Goal: Find specific page/section: Find specific page/section

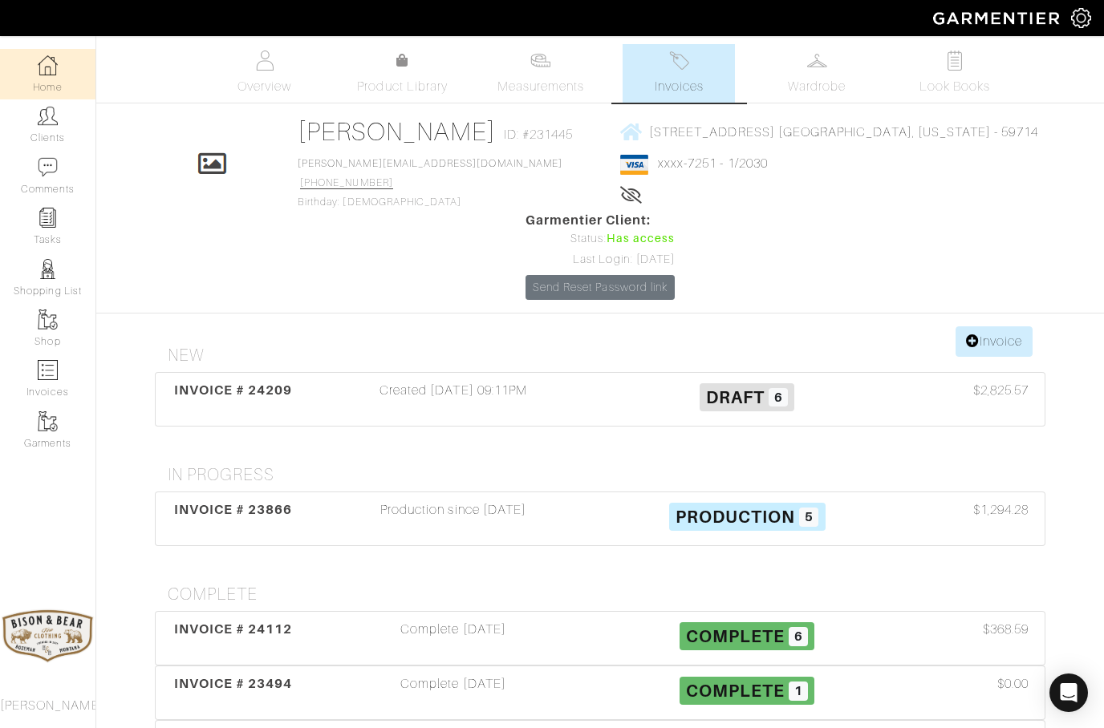
click at [43, 75] on img at bounding box center [48, 65] width 20 height 20
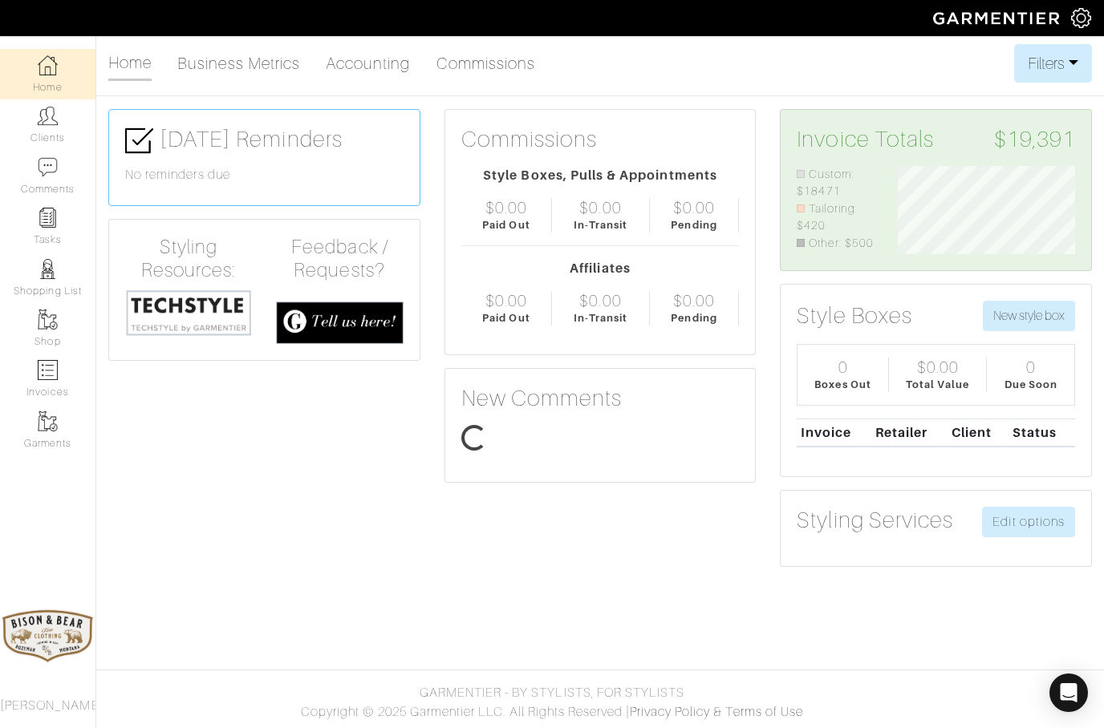
scroll to position [88, 201]
click at [38, 124] on img at bounding box center [48, 116] width 20 height 20
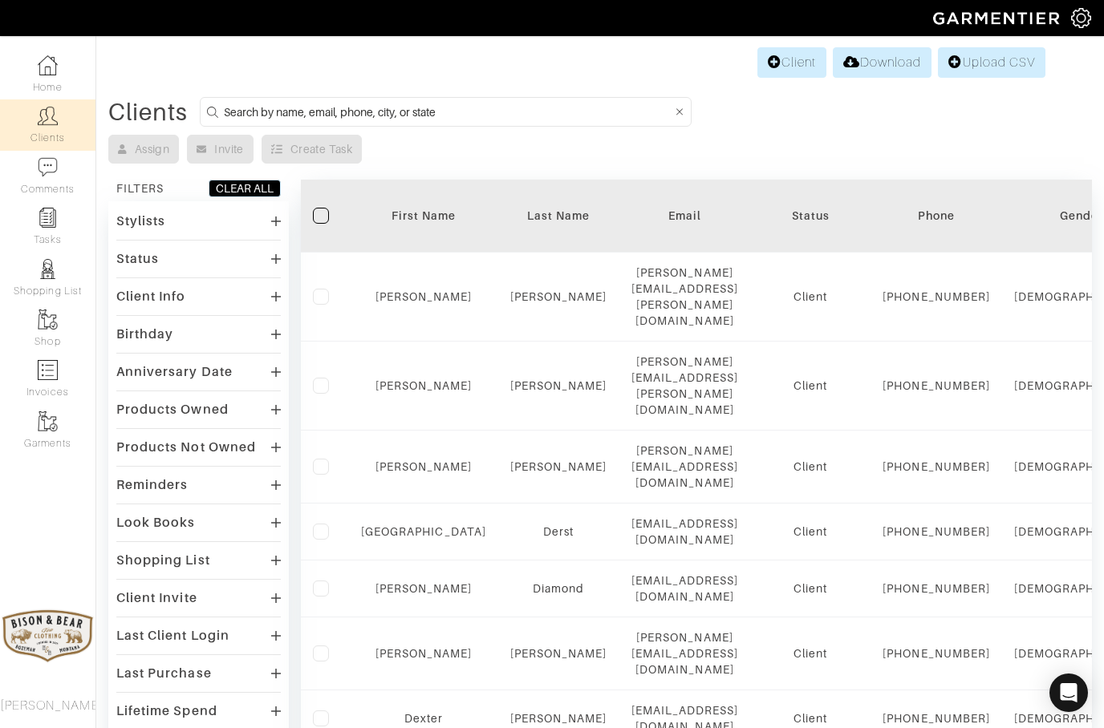
click at [341, 110] on input at bounding box center [448, 112] width 448 height 20
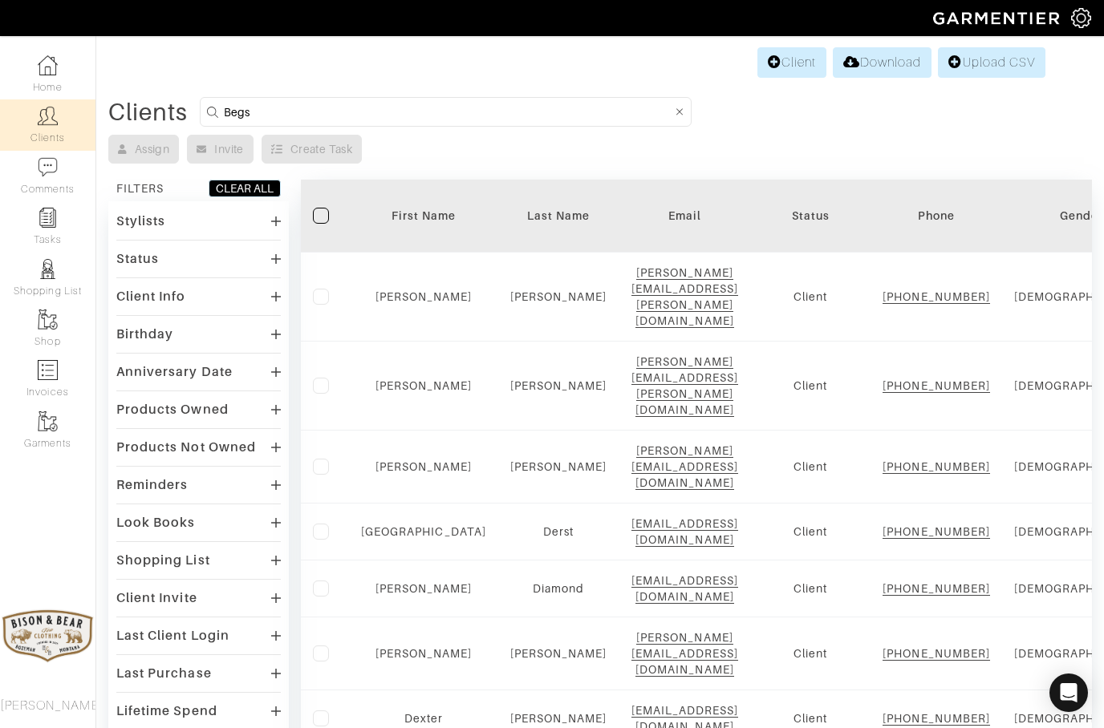
type input "Begs"
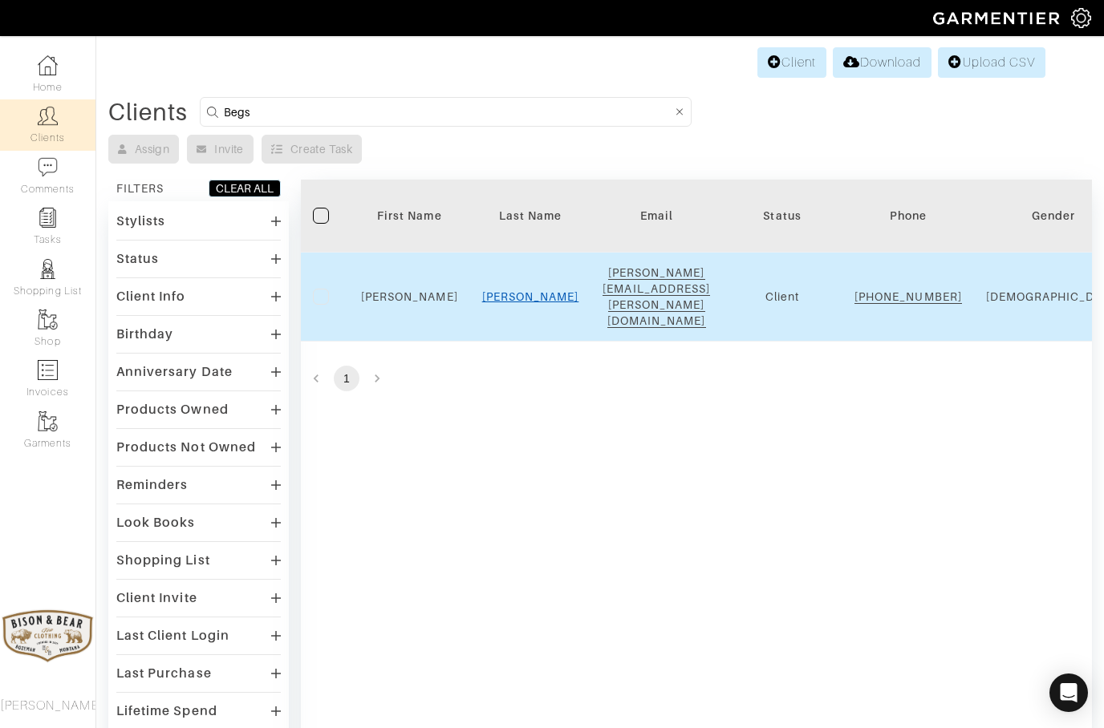
click at [514, 292] on link "Beggs" at bounding box center [530, 296] width 97 height 13
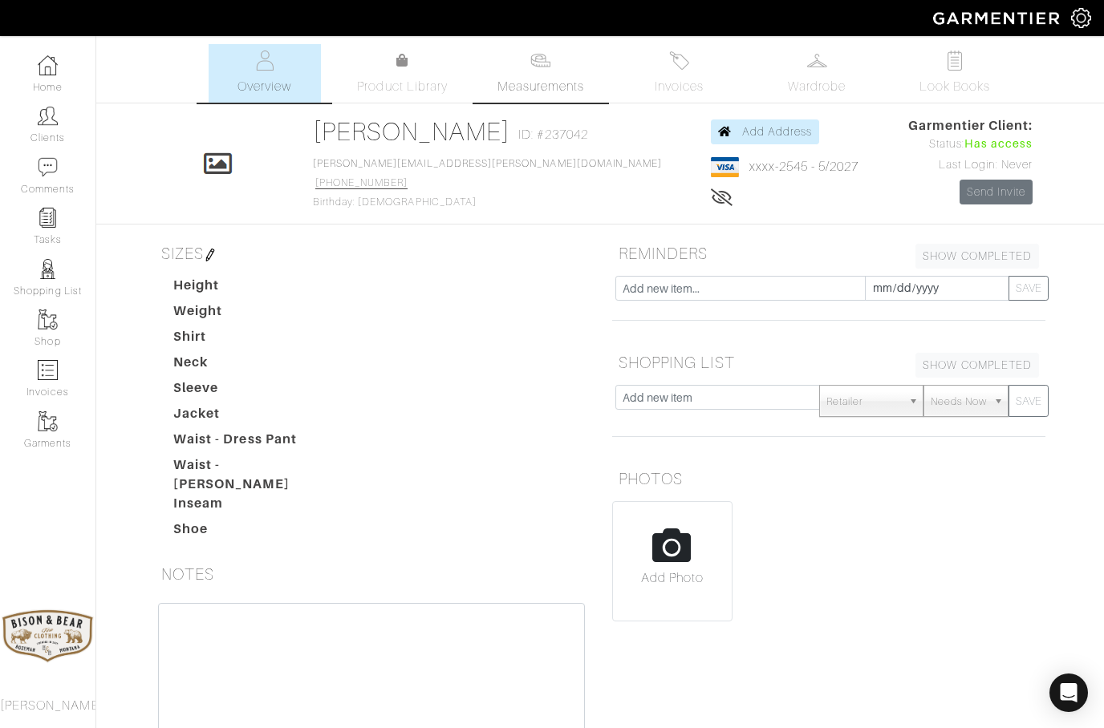
click at [543, 91] on span "Measurements" at bounding box center [540, 86] width 87 height 19
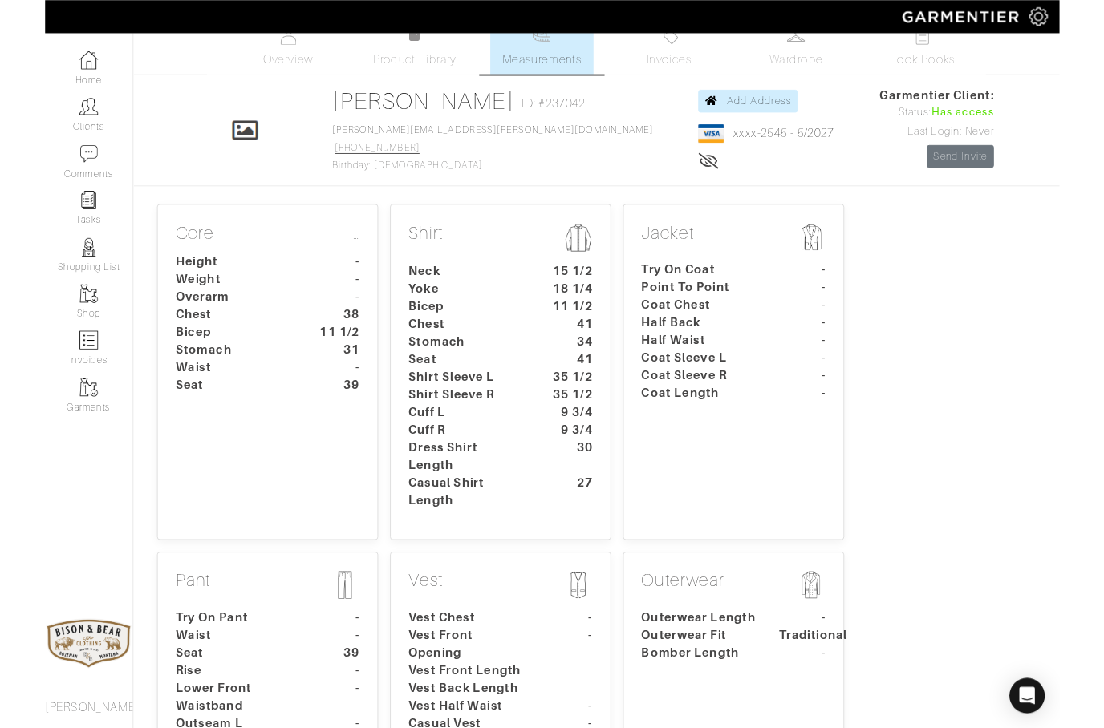
scroll to position [86, 0]
